Goal: Information Seeking & Learning: Learn about a topic

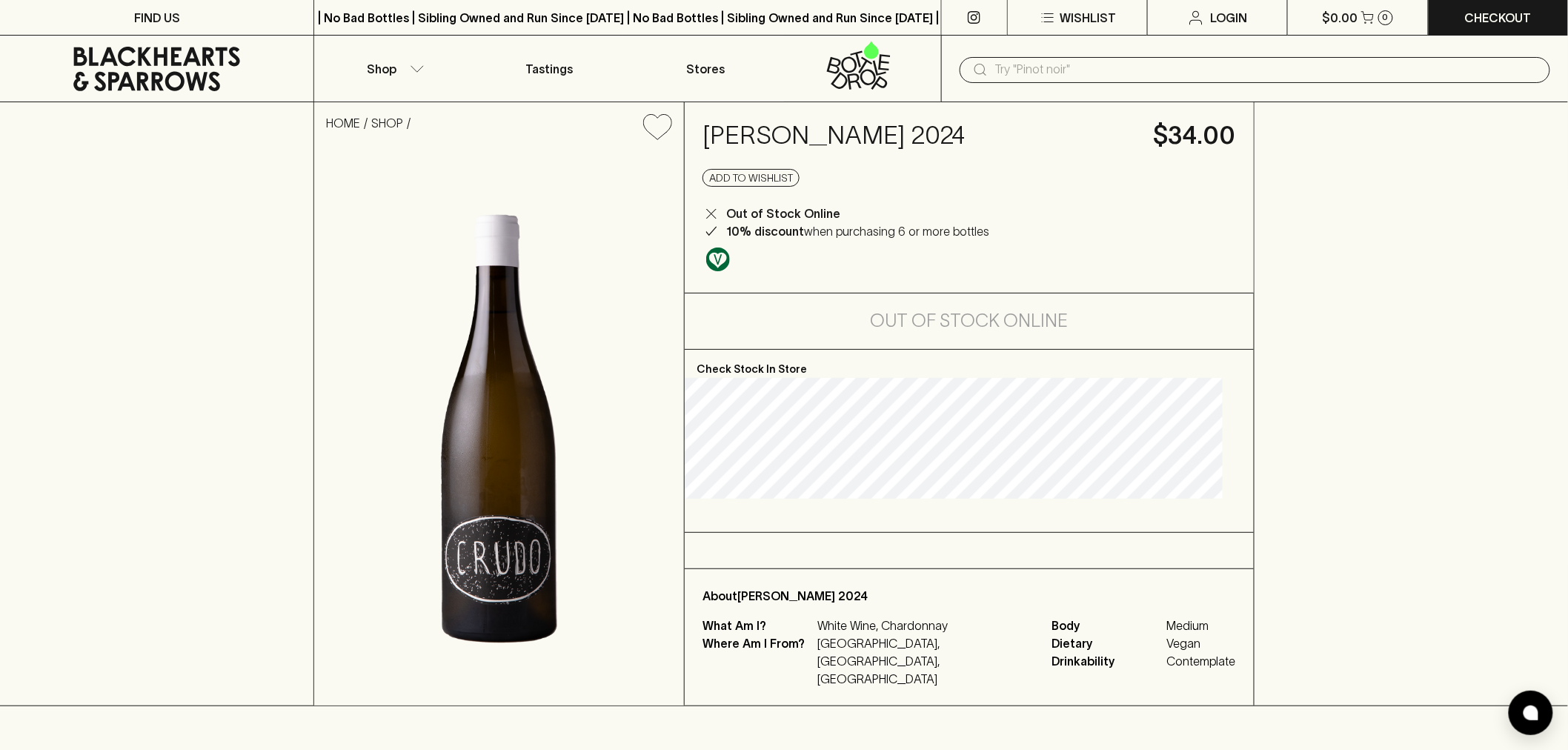
click at [946, 162] on div "[PERSON_NAME] 2024 $34.00 Add to wishlist Out of Stock Online 10% discount when…" at bounding box center [968, 197] width 569 height 190
drag, startPoint x: 945, startPoint y: 162, endPoint x: 931, endPoint y: 127, distance: 37.7
click at [943, 160] on div "[PERSON_NAME] 2024 $34.00 Add to wishlist Out of Stock Online 10% discount when…" at bounding box center [968, 197] width 569 height 190
click at [931, 127] on h4 "Lambert Crudo Chardonnay 2024" at bounding box center [919, 135] width 433 height 31
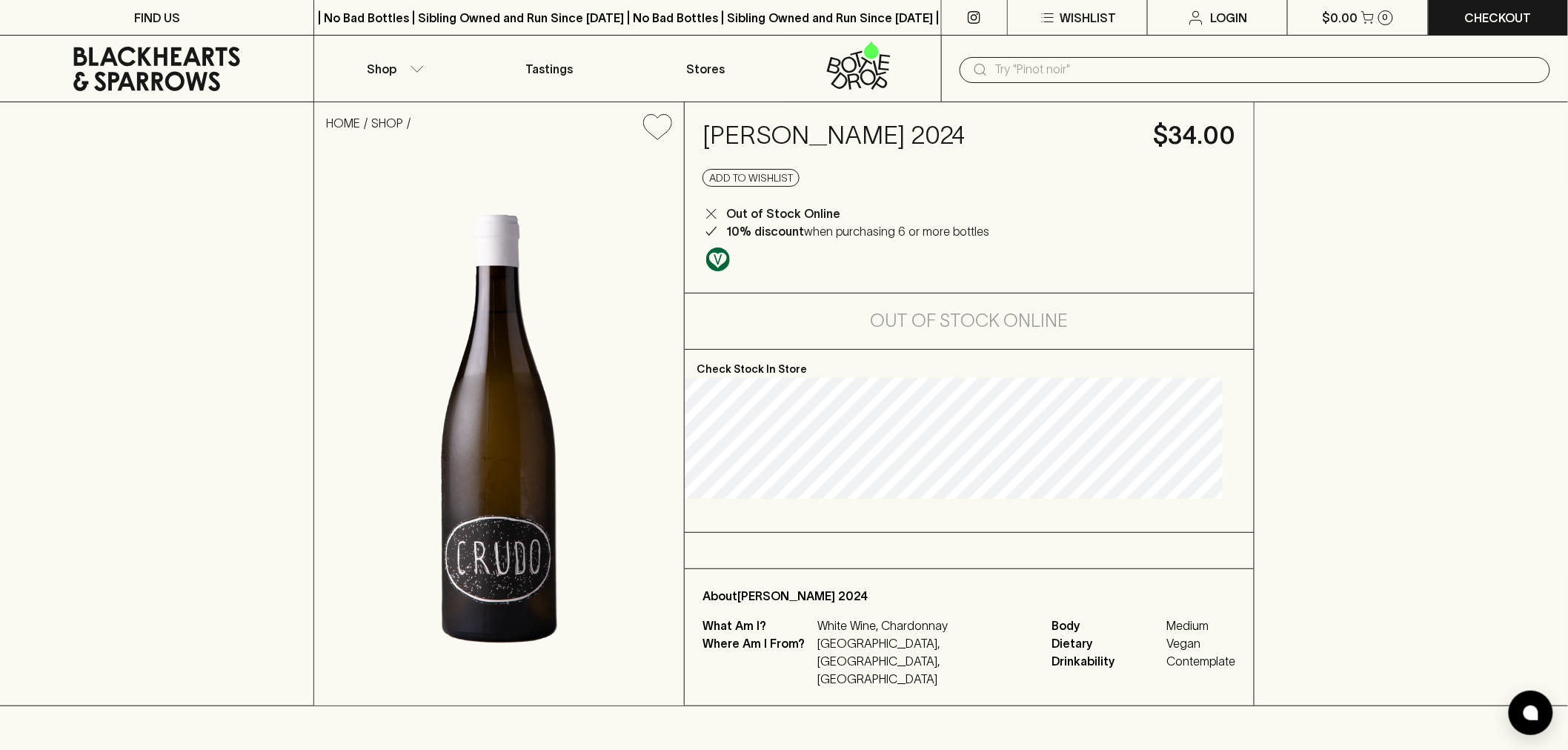
click at [931, 127] on h4 "Lambert Crudo Chardonnay 2024" at bounding box center [919, 135] width 433 height 31
click at [932, 127] on h4 "Lambert Crudo Chardonnay 2024" at bounding box center [919, 135] width 433 height 31
copy h4 "Lambert Crudo Chardonnay 2024"
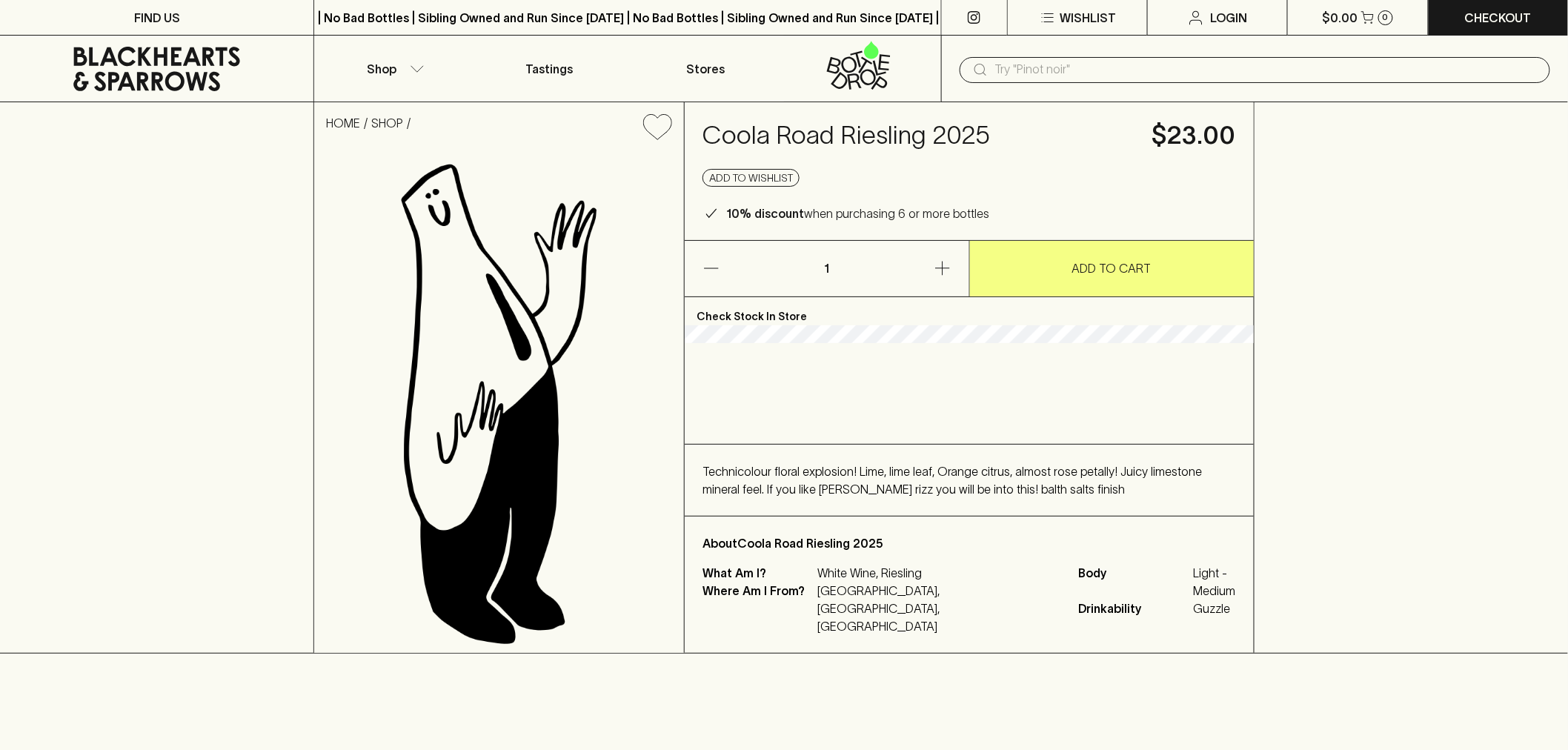
click at [954, 497] on div "Technicolour floral explosion! Lime, lime leaf, Orange citrus, almost rose peta…" at bounding box center [969, 480] width 533 height 35
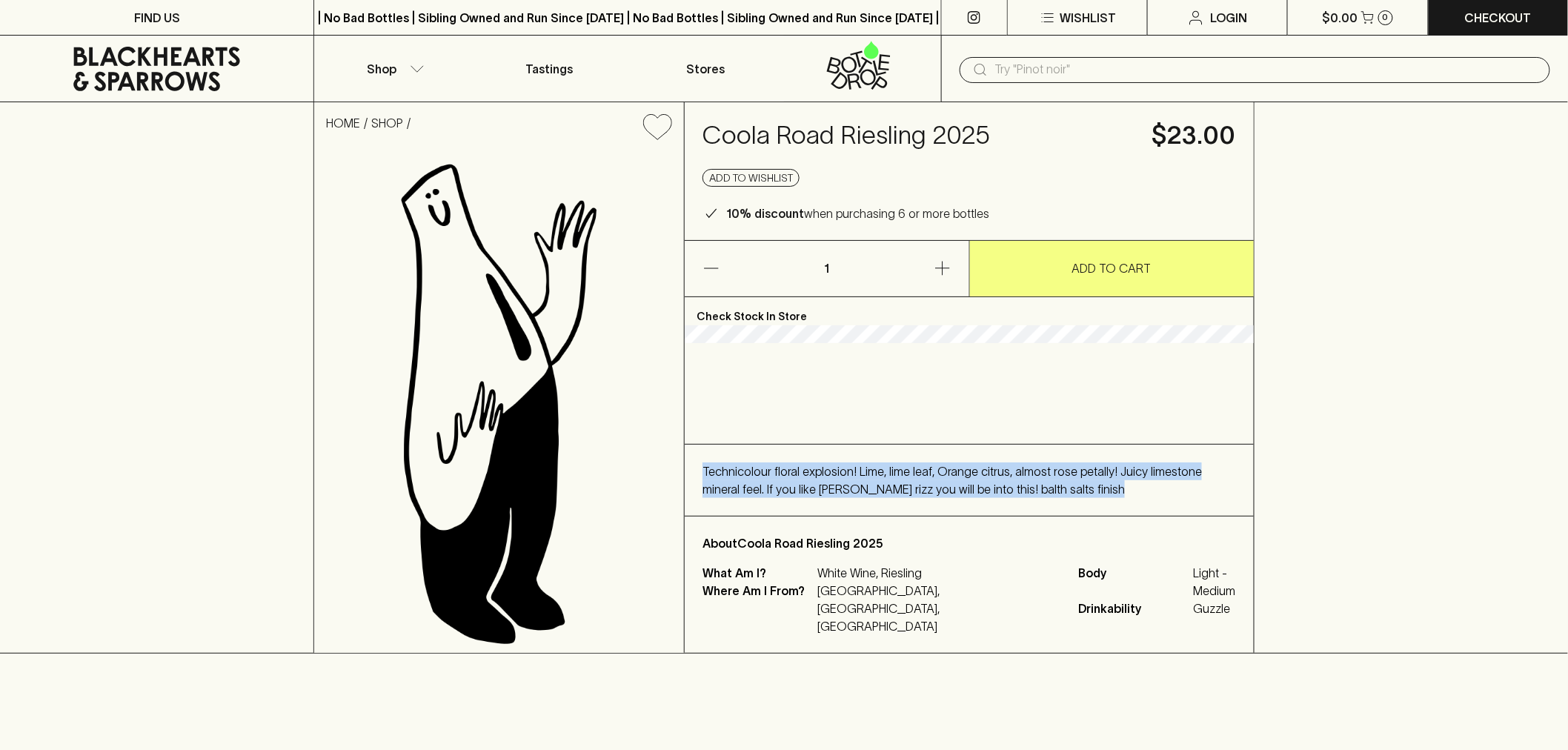
click at [954, 497] on div "Technicolour floral explosion! Lime, lime leaf, Orange citrus, almost rose peta…" at bounding box center [969, 480] width 533 height 35
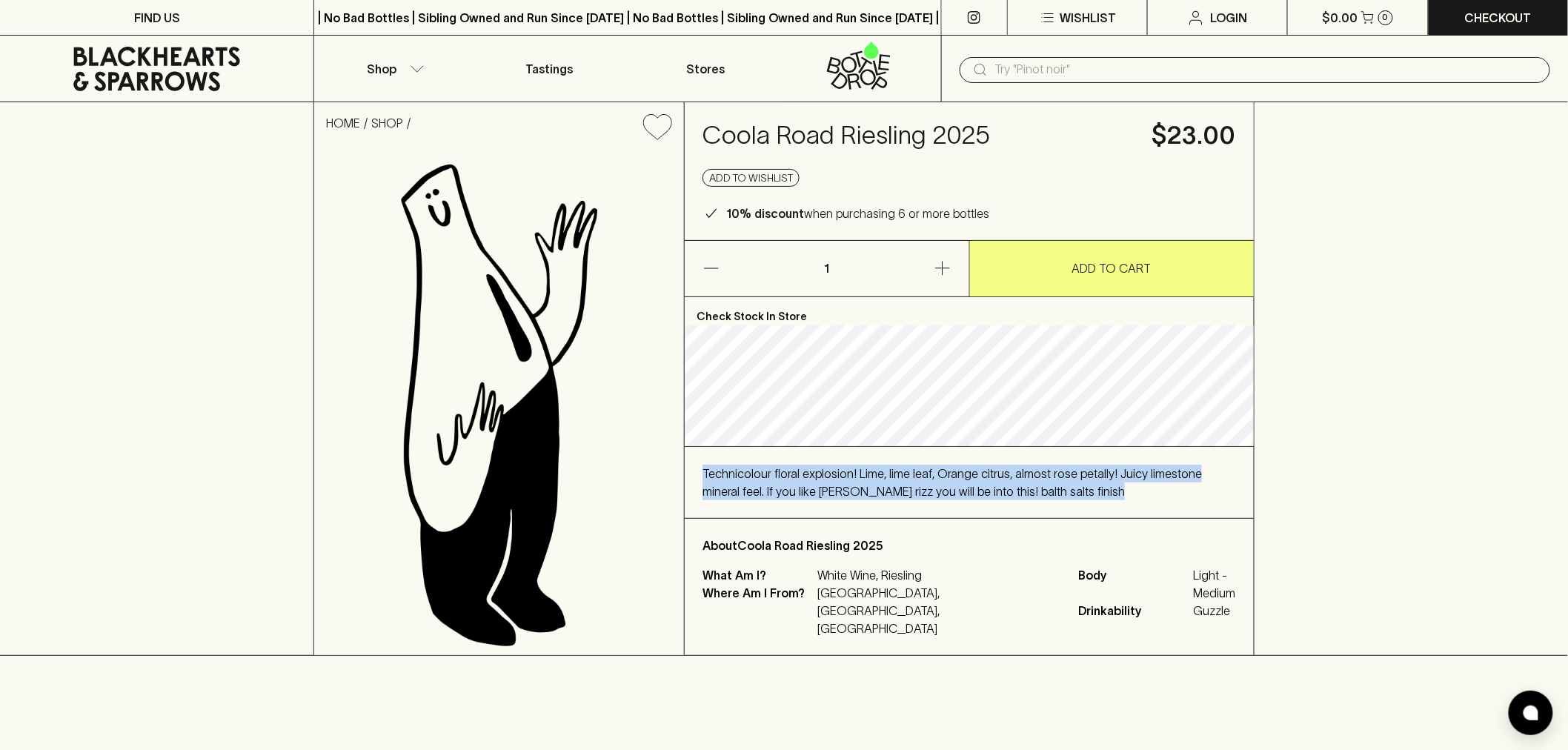
drag, startPoint x: 0, startPoint y: 0, endPoint x: 966, endPoint y: 527, distance: 1100.4
click at [966, 500] on div "Technicolour floral explosion! Lime, lime leaf, Orange citrus, almost rose peta…" at bounding box center [969, 482] width 533 height 35
click at [981, 500] on div "Technicolour floral explosion! Lime, lime leaf, Orange citrus, almost rose peta…" at bounding box center [969, 482] width 533 height 35
click at [982, 500] on div "Technicolour floral explosion! Lime, lime leaf, Orange citrus, almost rose peta…" at bounding box center [969, 482] width 533 height 35
click at [991, 498] on span "Technicolour floral explosion! Lime, lime leaf, Orange citrus, almost rose peta…" at bounding box center [952, 482] width 500 height 31
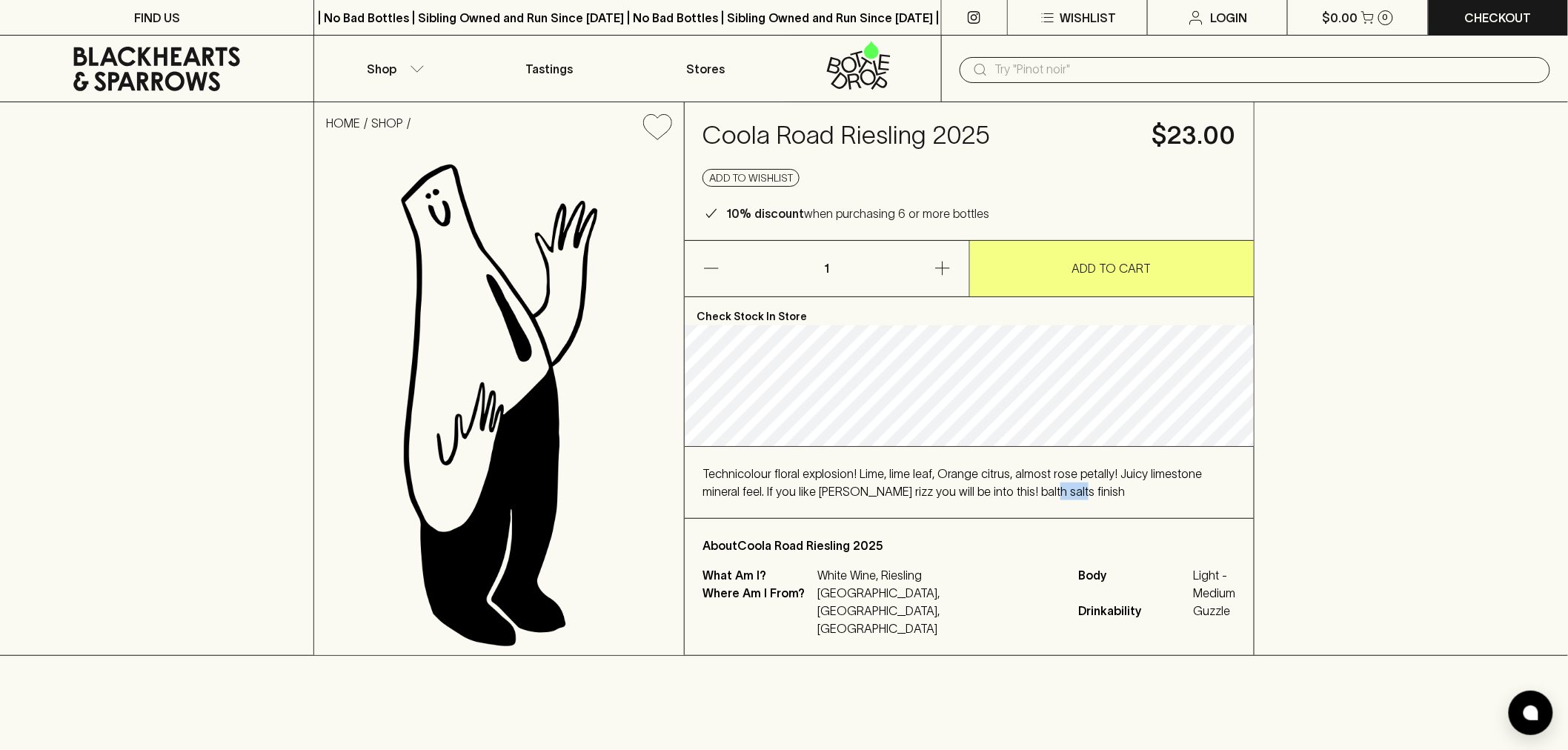
click at [991, 498] on span "Technicolour floral explosion! Lime, lime leaf, Orange citrus, almost rose peta…" at bounding box center [952, 482] width 500 height 31
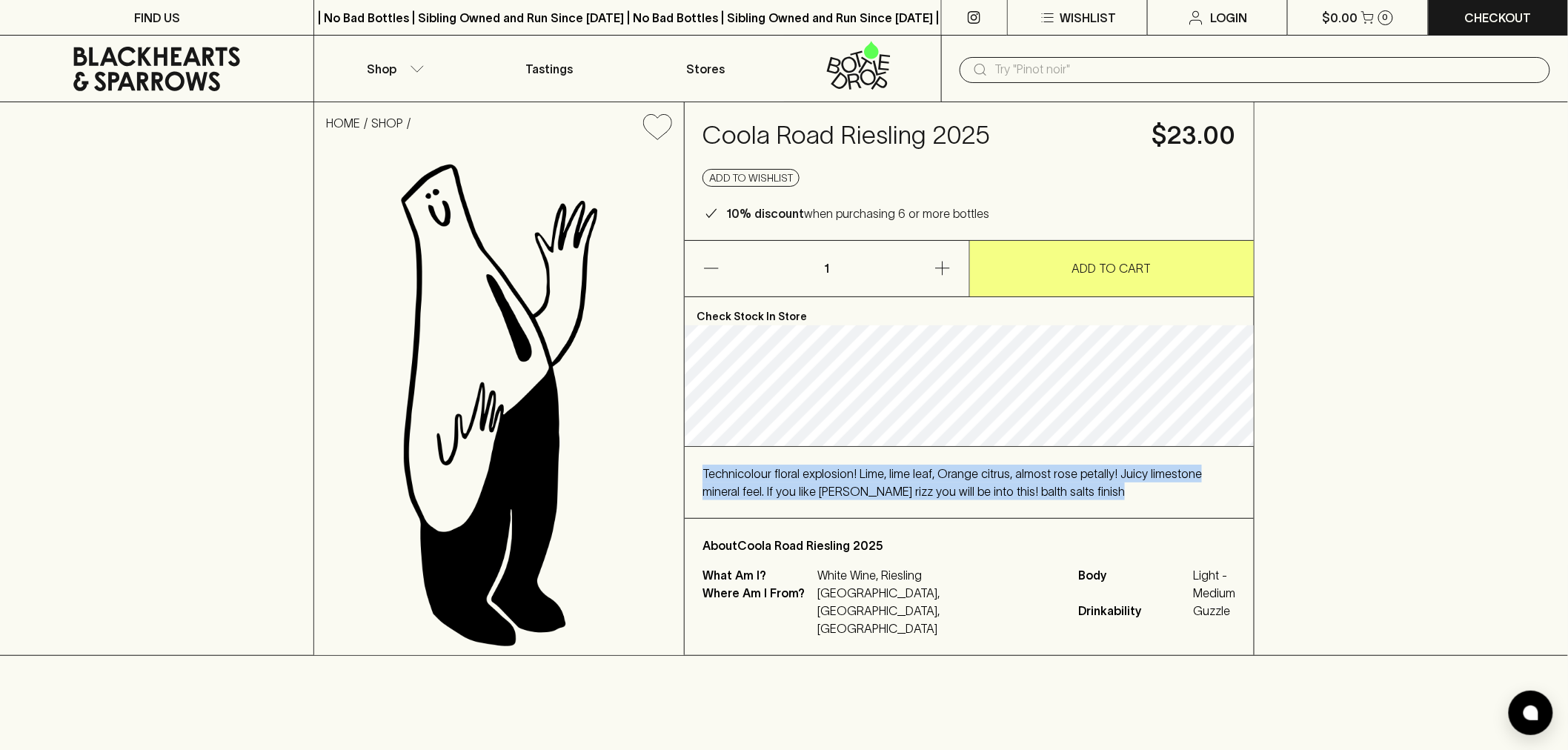
click at [991, 498] on span "Technicolour floral explosion! Lime, lime leaf, Orange citrus, almost rose peta…" at bounding box center [952, 482] width 500 height 31
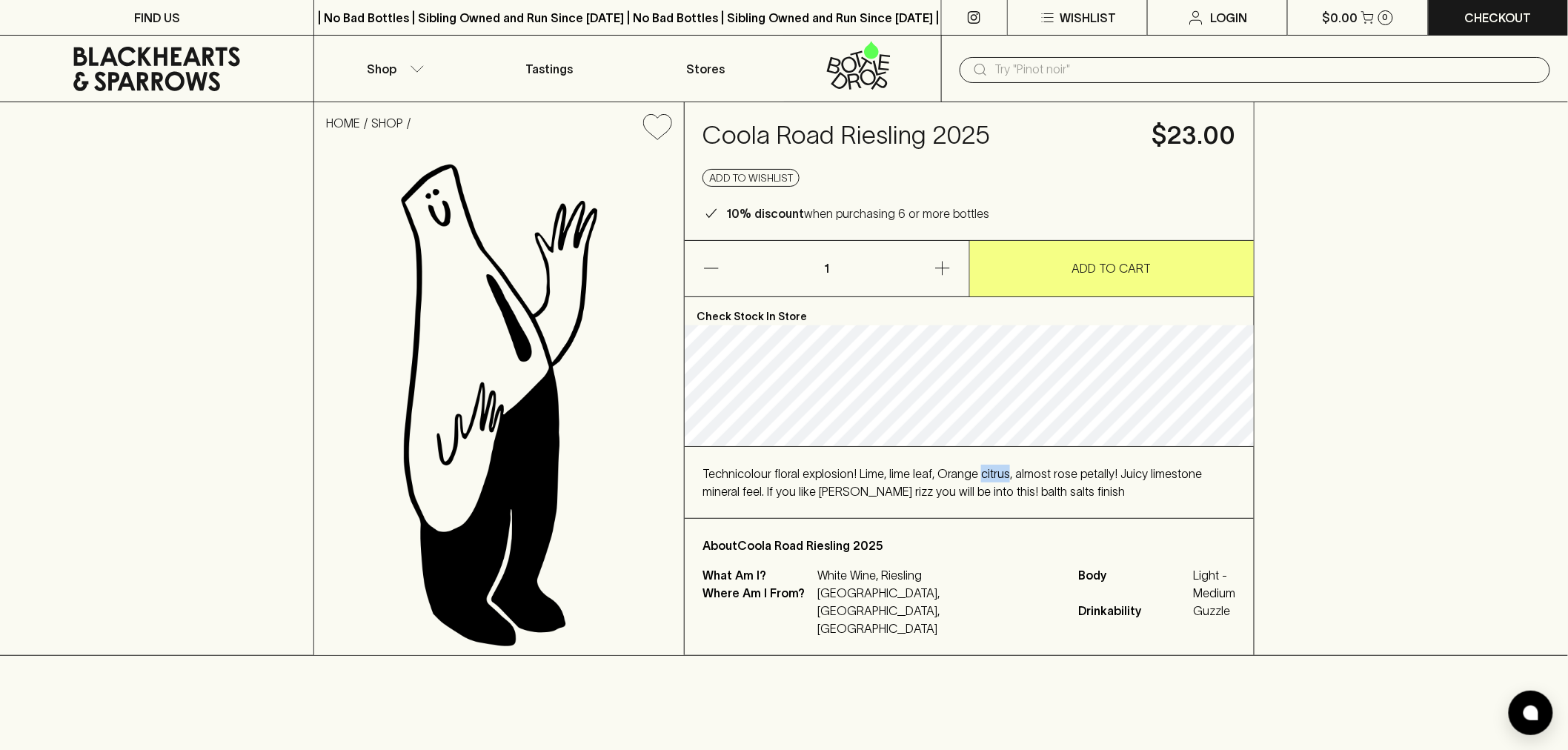
click at [991, 498] on span "Technicolour floral explosion! Lime, lime leaf, Orange citrus, almost rose peta…" at bounding box center [952, 482] width 500 height 31
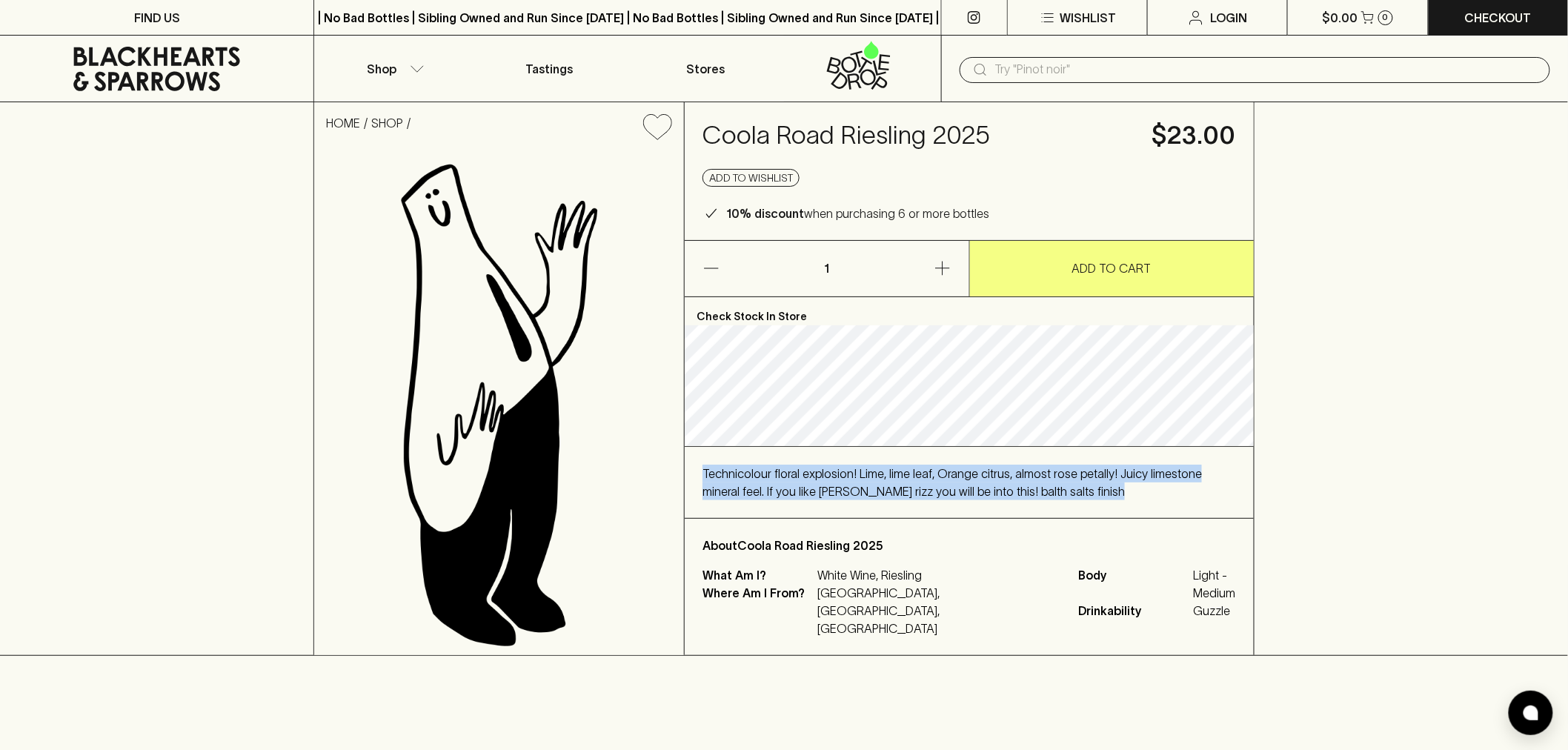
click at [994, 498] on span "Technicolour floral explosion! Lime, lime leaf, Orange citrus, almost rose peta…" at bounding box center [952, 482] width 500 height 31
drag, startPoint x: 994, startPoint y: 517, endPoint x: 993, endPoint y: 509, distance: 8.1
click at [993, 498] on span "Technicolour floral explosion! Lime, lime leaf, Orange citrus, almost rose peta…" at bounding box center [952, 482] width 500 height 31
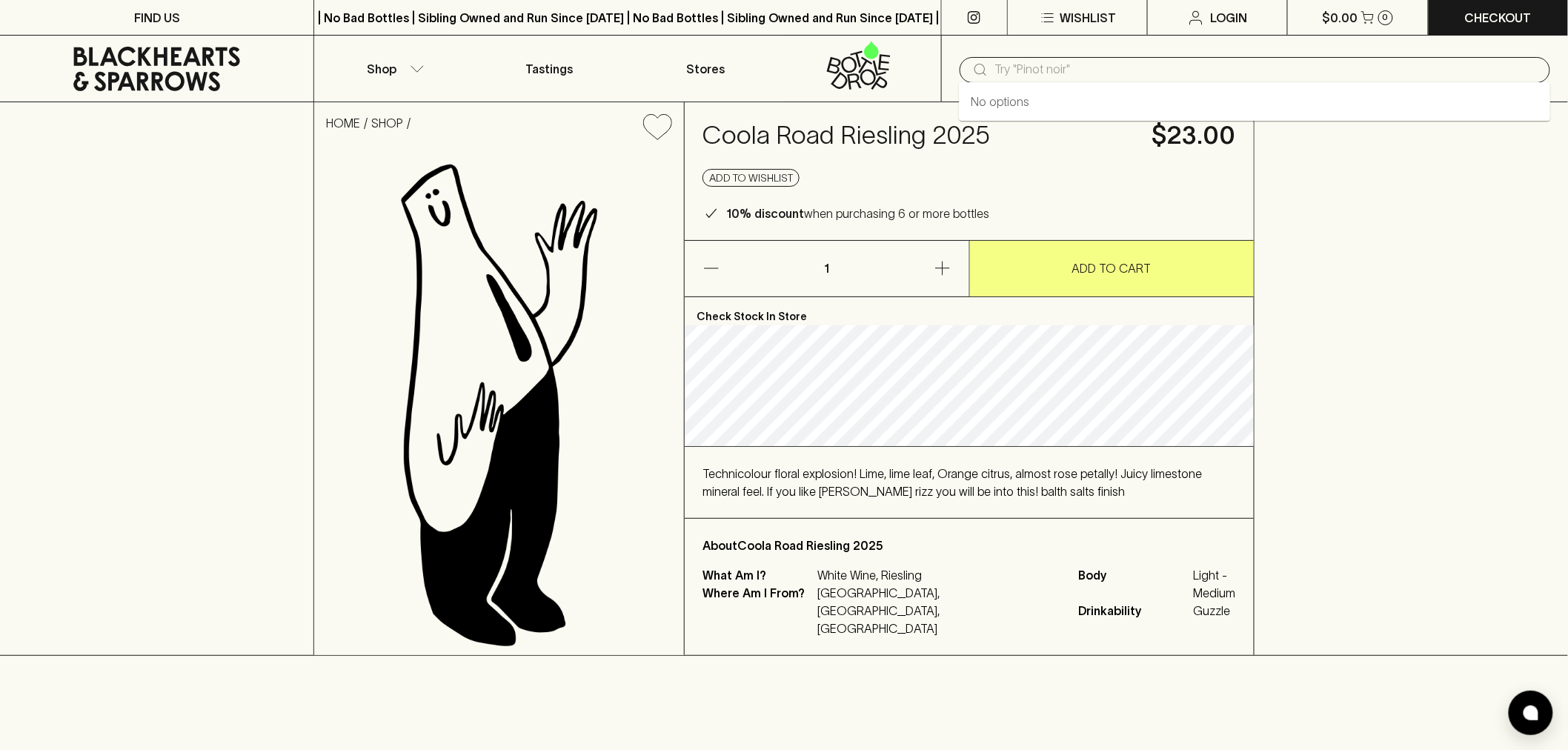
click at [1012, 79] on input "text" at bounding box center [1266, 70] width 543 height 24
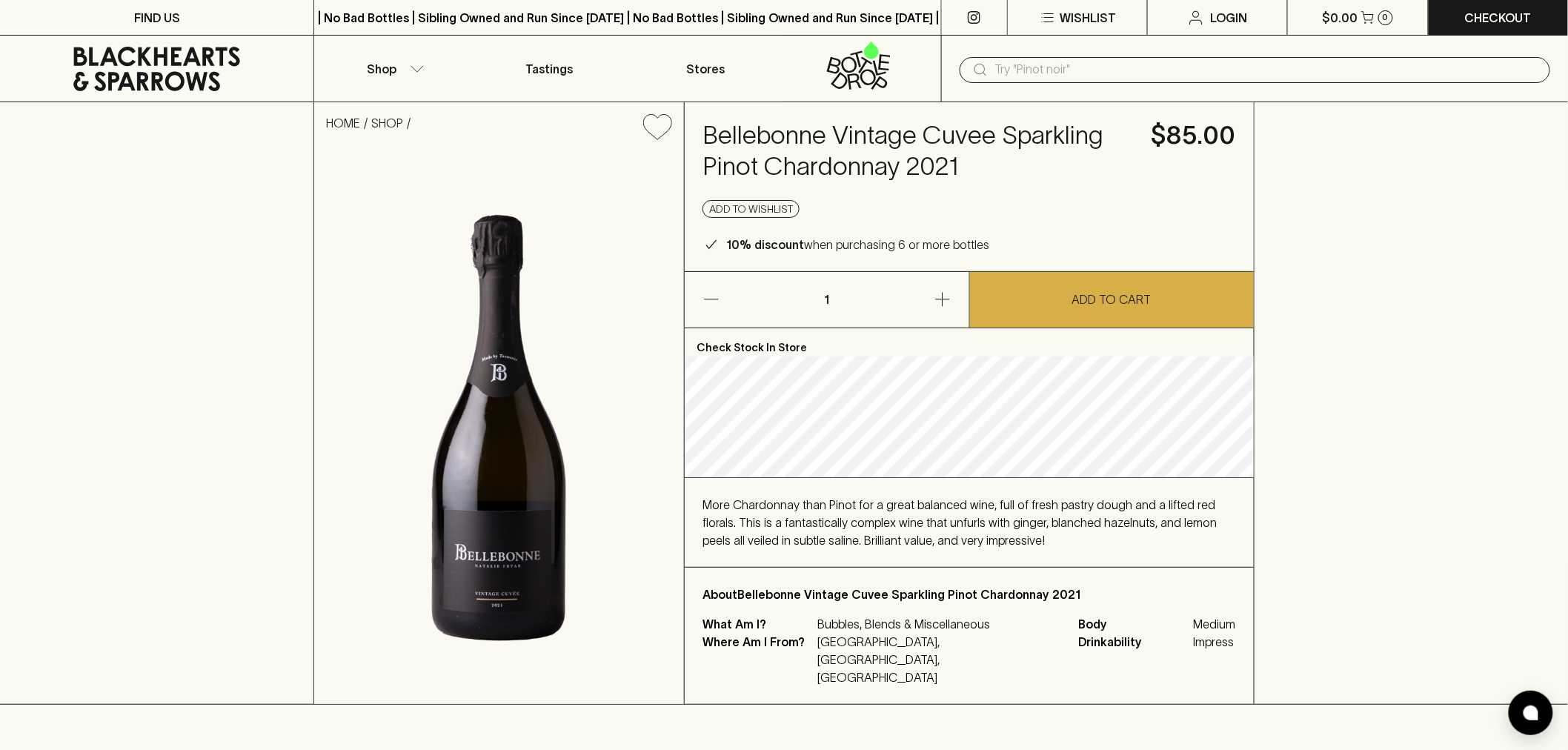
click at [1064, 549] on div "More Chardonnay than Pinot for a great balanced wine, full of fresh pastry doug…" at bounding box center [969, 522] width 533 height 53
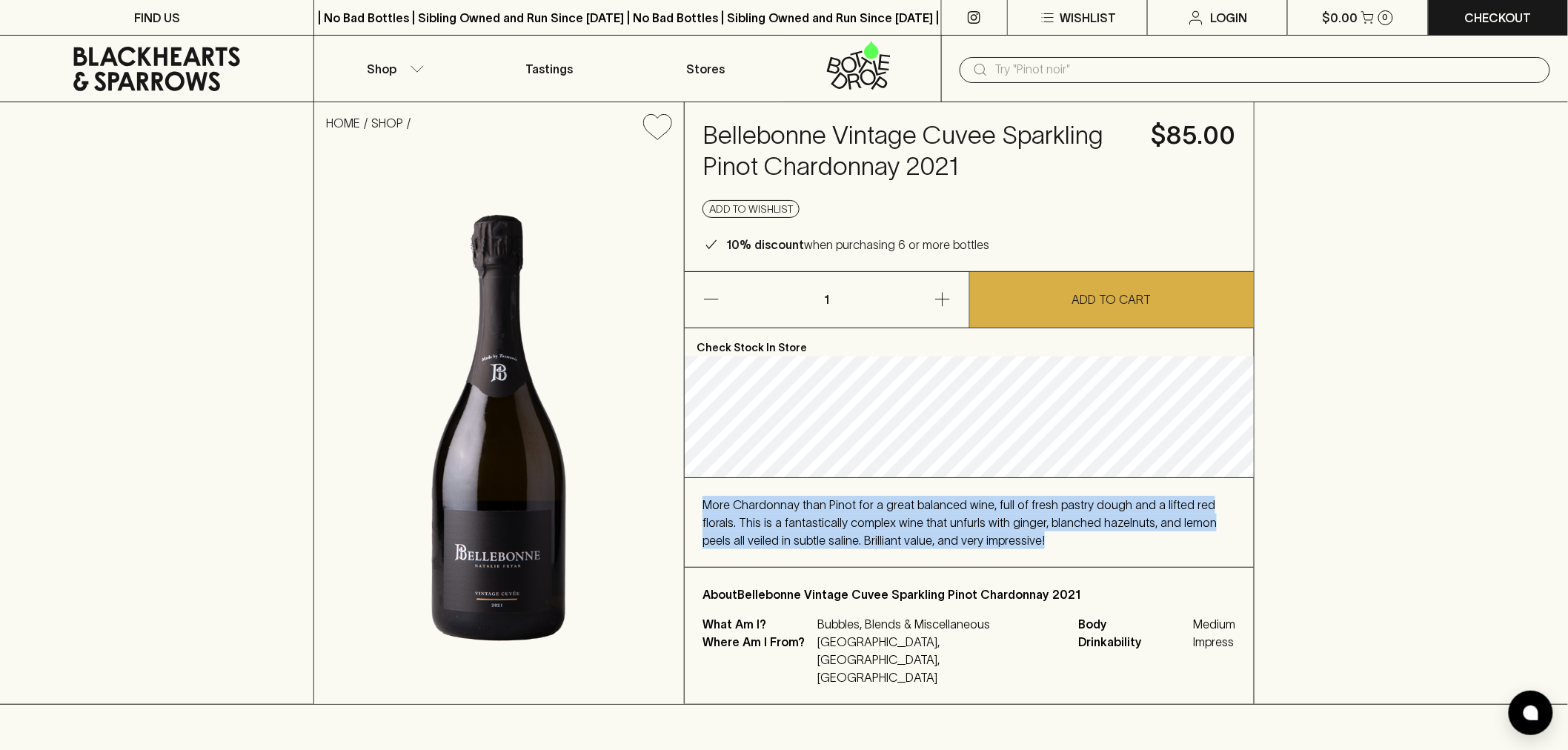
click at [1064, 549] on div "More Chardonnay than Pinot for a great balanced wine, full of fresh pastry doug…" at bounding box center [969, 522] width 533 height 53
drag, startPoint x: 1064, startPoint y: 549, endPoint x: 1074, endPoint y: 533, distance: 18.9
click at [1074, 533] on div "More Chardonnay than Pinot for a great balanced wine, full of fresh pastry doug…" at bounding box center [969, 522] width 533 height 53
click at [1183, 537] on span "More Chardonnay than Pinot for a great balanced wine, full of fresh pastry doug…" at bounding box center [960, 522] width 514 height 49
